Goal: Transaction & Acquisition: Purchase product/service

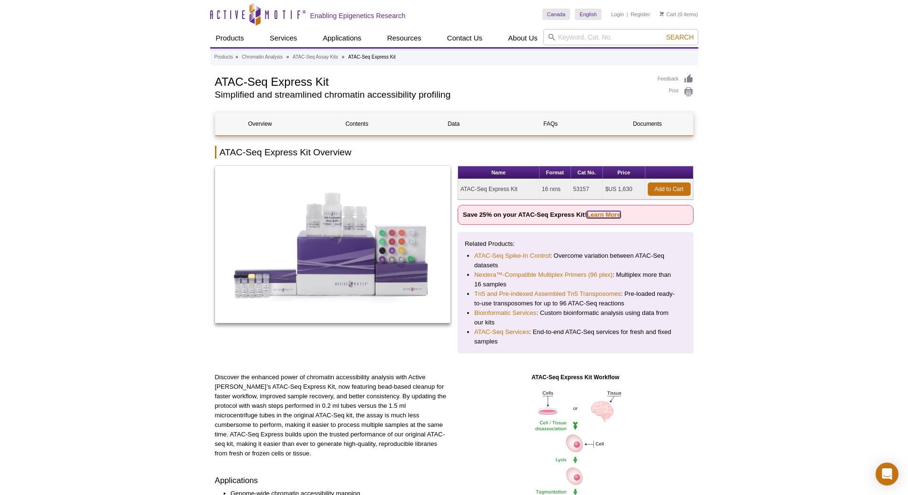
click at [604, 215] on link "Learn More" at bounding box center [603, 214] width 34 height 7
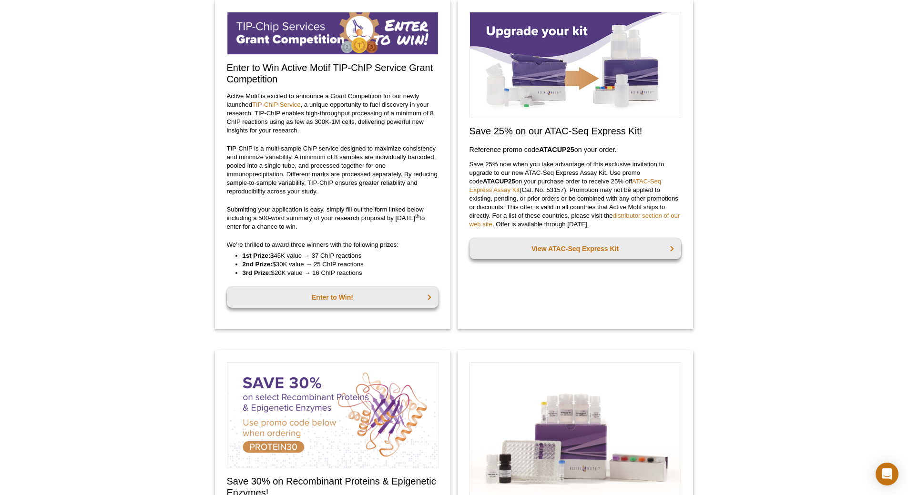
drag, startPoint x: 606, startPoint y: 222, endPoint x: 556, endPoint y: 225, distance: 49.7
click at [556, 225] on p "Save 25% now when you take advantage of this exclusive invitation to upgrade to…" at bounding box center [575, 194] width 212 height 69
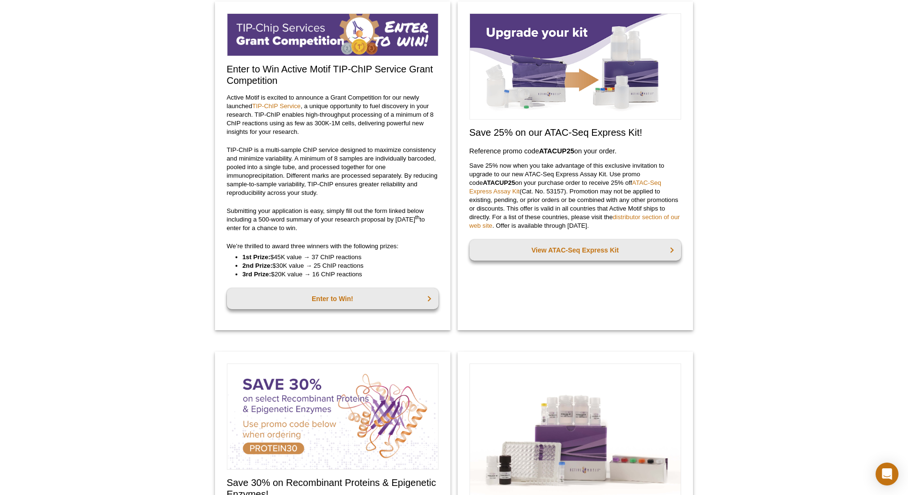
scroll to position [76, 0]
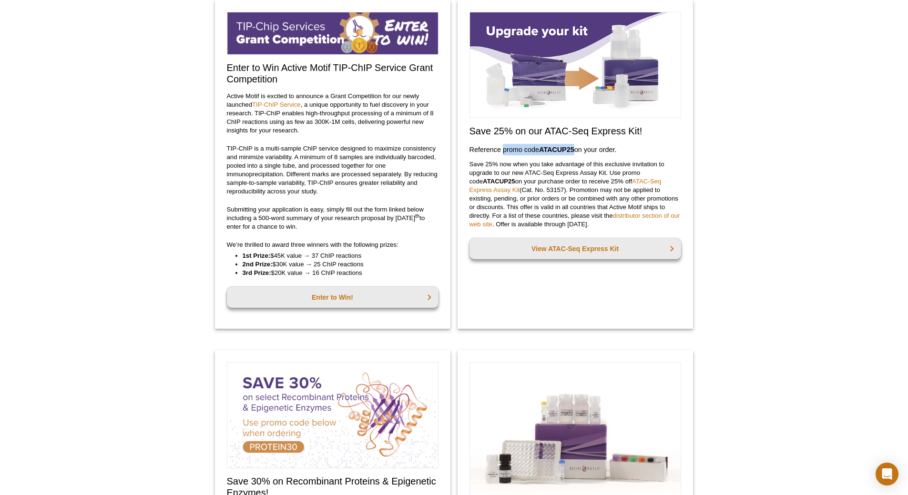
drag, startPoint x: 503, startPoint y: 149, endPoint x: 574, endPoint y: 149, distance: 71.0
click at [574, 149] on h3 "Reference promo code  ATACUP25  on your order." at bounding box center [575, 149] width 212 height 11
copy h3 "promo code  ATACUP25"
drag, startPoint x: 763, startPoint y: 133, endPoint x: 718, endPoint y: 134, distance: 44.8
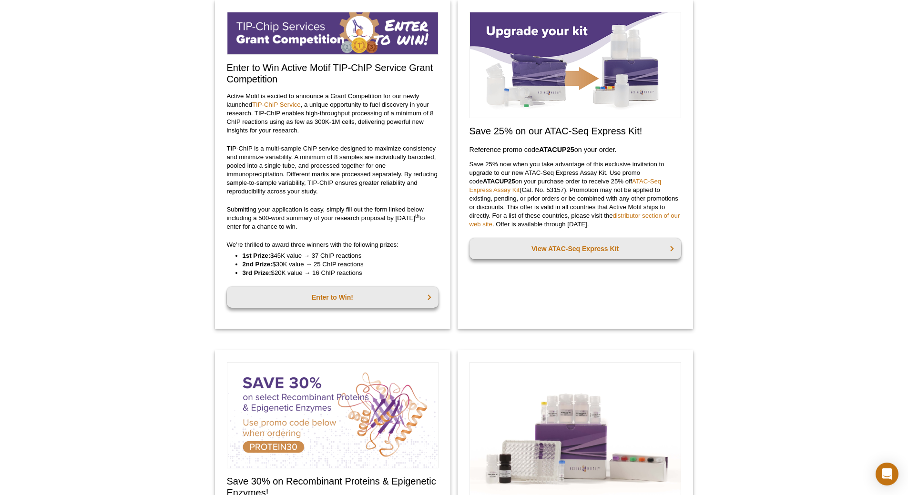
scroll to position [0, 0]
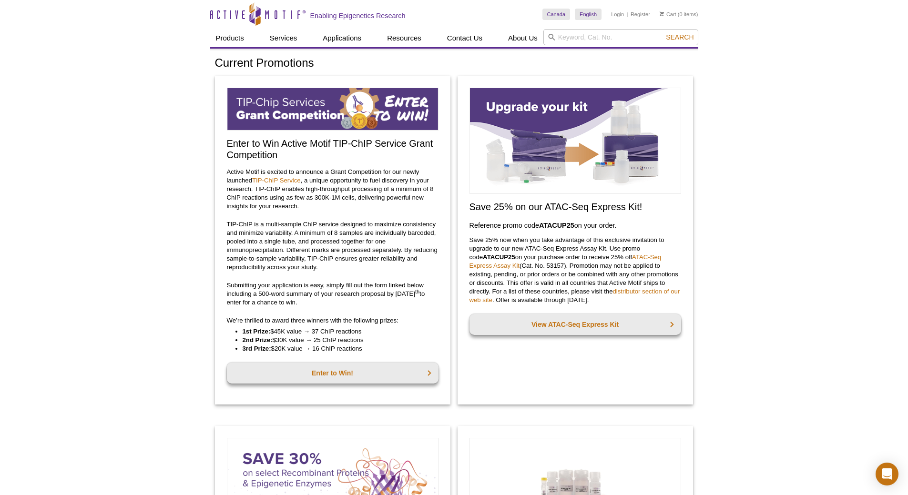
drag, startPoint x: 206, startPoint y: 13, endPoint x: 307, endPoint y: 13, distance: 101.0
click at [302, 12] on icon "Active Motif Logo" at bounding box center [257, 13] width 95 height 23
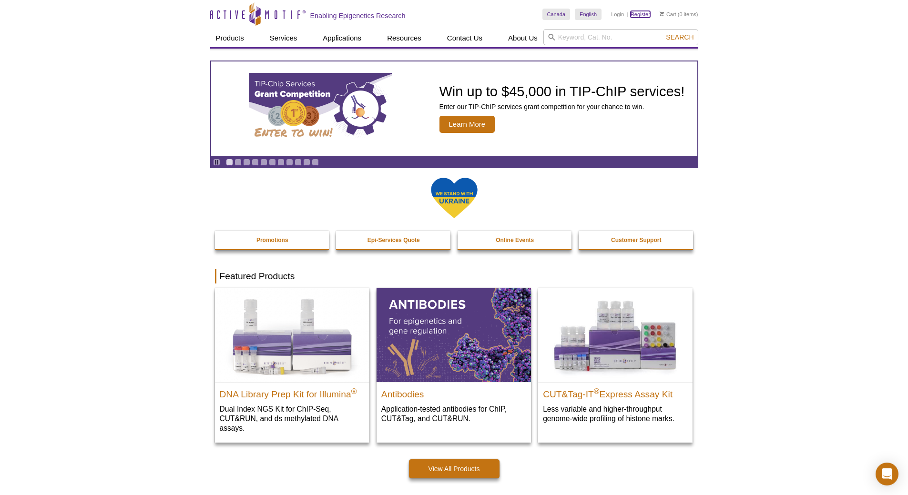
click at [648, 12] on link "Register" at bounding box center [640, 14] width 20 height 7
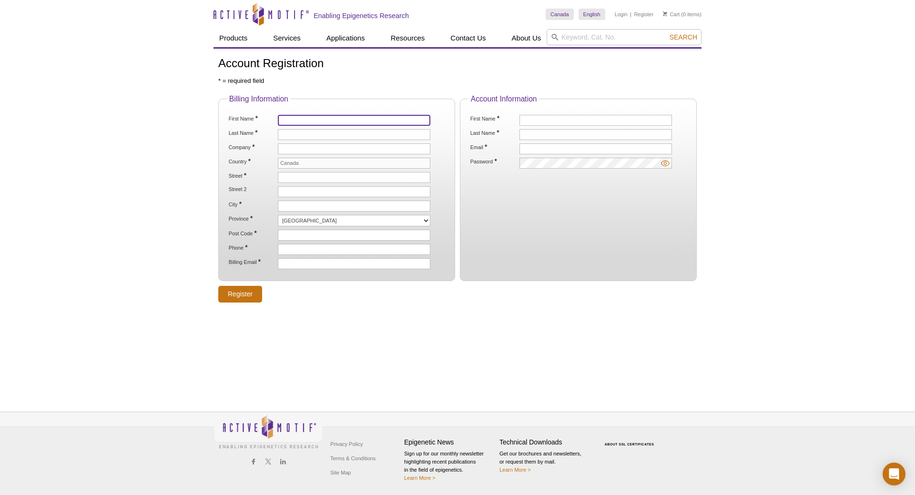
click at [344, 121] on input "First Name *" at bounding box center [354, 120] width 152 height 11
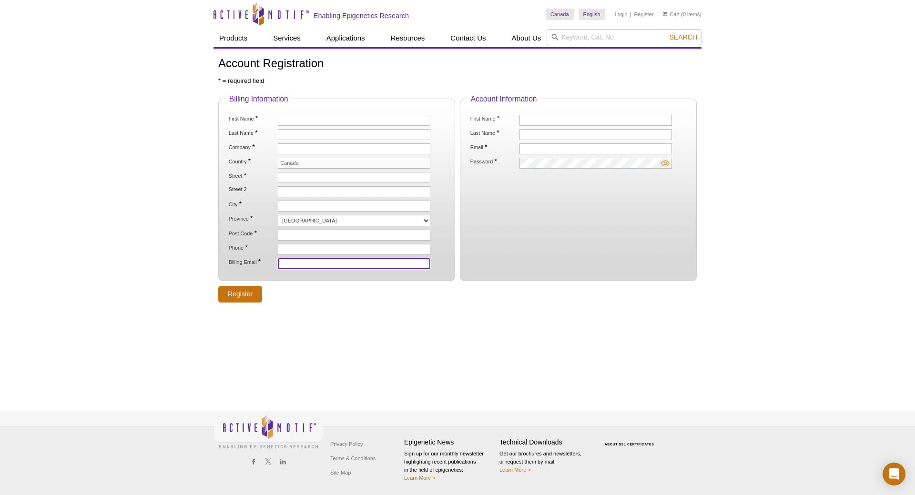
click at [375, 261] on input "Billing Email *" at bounding box center [354, 263] width 152 height 11
click at [247, 10] on icon at bounding box center [258, 14] width 90 height 9
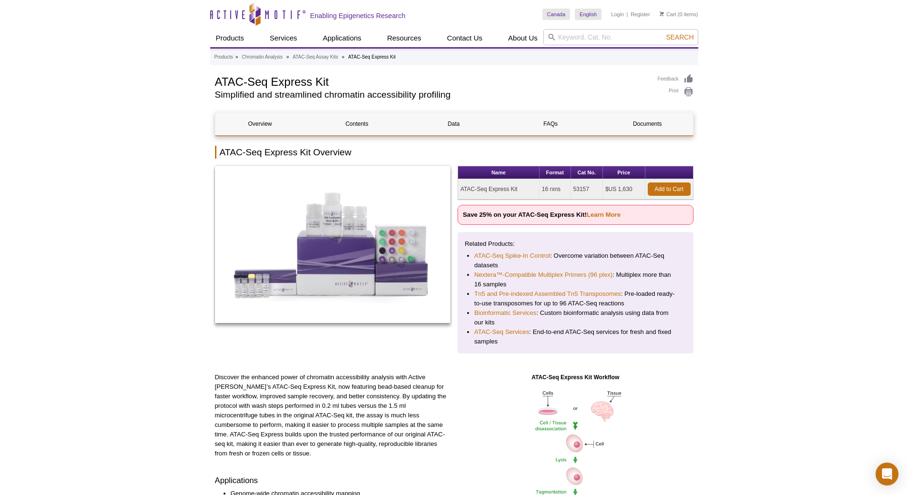
drag, startPoint x: 573, startPoint y: 189, endPoint x: 589, endPoint y: 189, distance: 16.2
click at [589, 189] on td "53157" at bounding box center [587, 189] width 32 height 20
copy td "53157"
drag, startPoint x: 521, startPoint y: 188, endPoint x: 461, endPoint y: 189, distance: 60.0
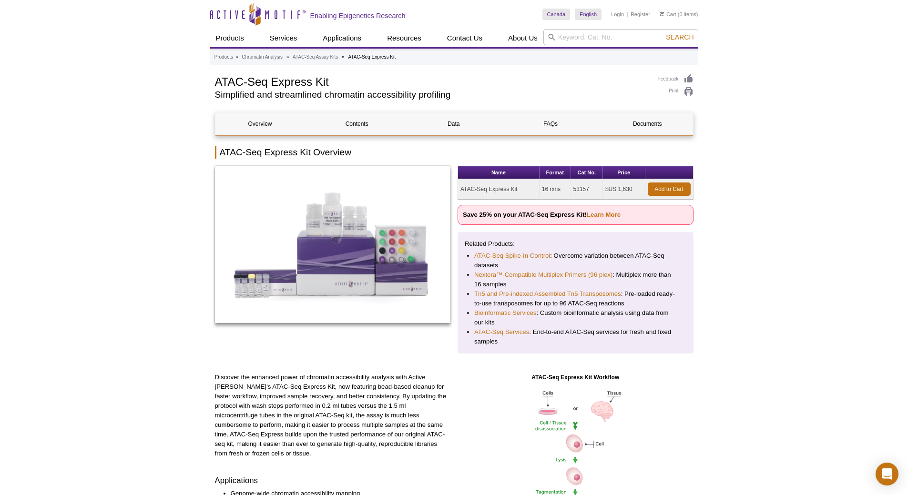
click at [461, 189] on td "ATAC-Seq Express Kit" at bounding box center [498, 189] width 81 height 20
copy td "ATAC-Seq Express Kit"
click at [600, 213] on link "Learn More" at bounding box center [603, 214] width 34 height 7
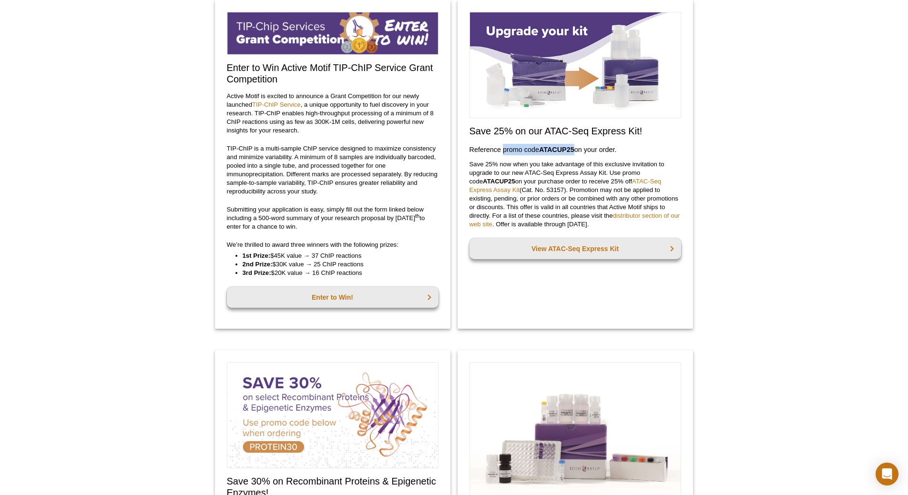
drag, startPoint x: 503, startPoint y: 149, endPoint x: 575, endPoint y: 150, distance: 71.5
click at [575, 150] on h3 "Reference promo code  ATACUP25  on your order." at bounding box center [575, 149] width 212 height 11
copy h3 "promo code  ATACUP25"
